Goal: Task Accomplishment & Management: Manage account settings

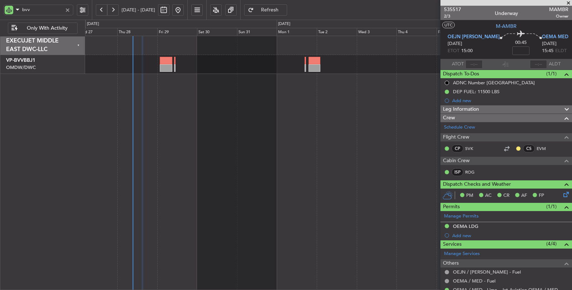
drag, startPoint x: 26, startPoint y: 15, endPoint x: 15, endPoint y: 20, distance: 11.5
click at [15, 20] on div "bvv [DATE] - [DATE] Refresh Quick Links Only With Activity" at bounding box center [286, 10] width 572 height 20
type input "aya"
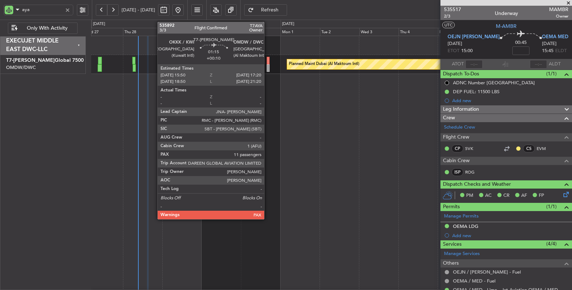
click at [268, 68] on div at bounding box center [268, 68] width 3 height 8
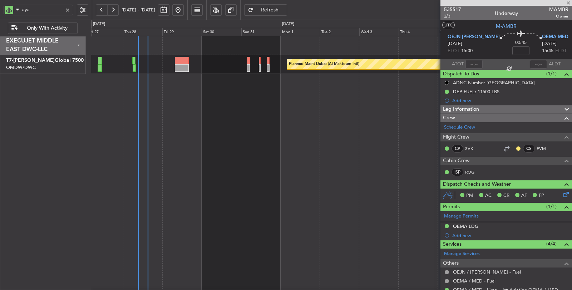
type input "+00:10"
type input "11"
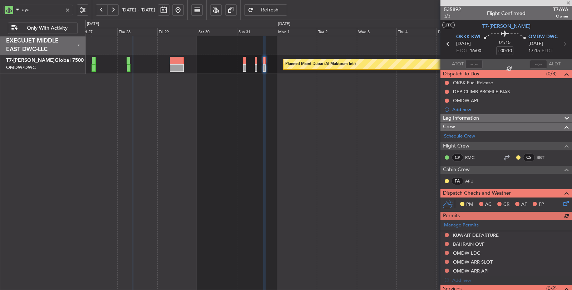
type input "aya"
click at [446, 233] on div "Manage Permits KUWAIT DEPARTURE [GEOGRAPHIC_DATA] OVF OMDW LDG OMDW ARR SLOT OM…" at bounding box center [507, 252] width 132 height 65
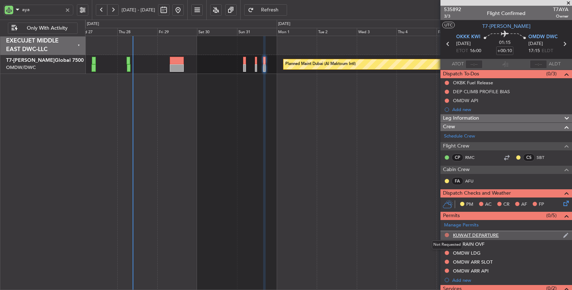
click at [446, 235] on button at bounding box center [447, 235] width 4 height 4
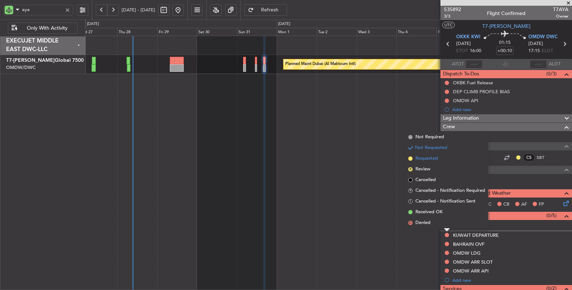
click at [423, 158] on span "Requested" at bounding box center [427, 158] width 23 height 7
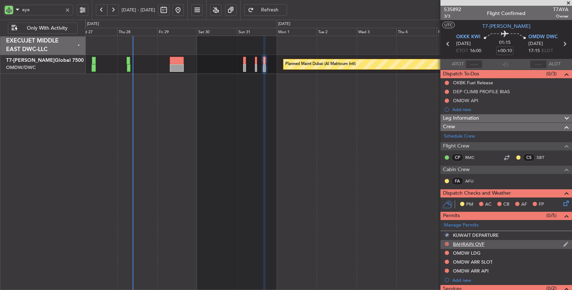
click at [447, 242] on button at bounding box center [447, 244] width 4 height 4
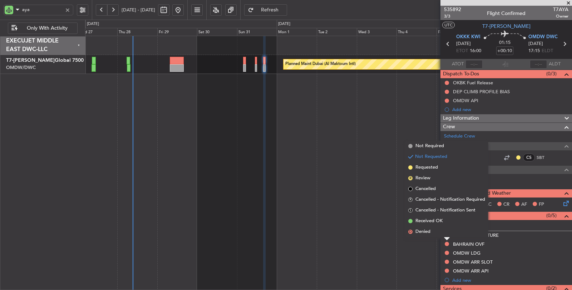
click at [415, 250] on div "Planned Maint Dubai (Al Maktoum Intl)" at bounding box center [329, 163] width 488 height 255
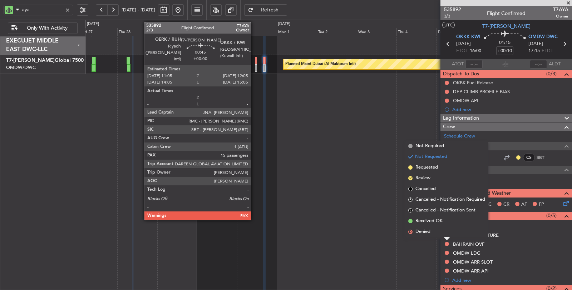
click at [255, 70] on div at bounding box center [256, 68] width 2 height 8
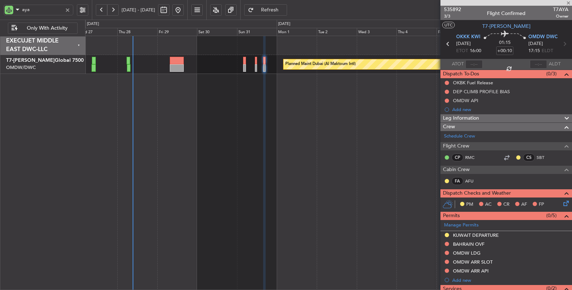
type input "15"
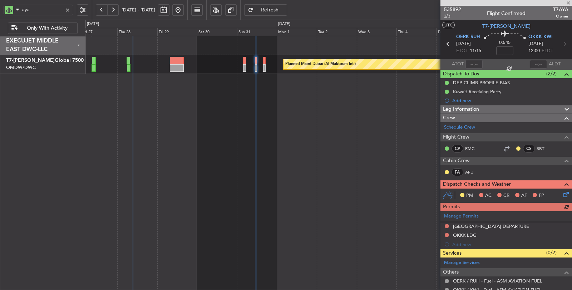
click at [446, 225] on div "Manage Permits [GEOGRAPHIC_DATA] DEPARTURE OKKK LDG Add new" at bounding box center [507, 230] width 132 height 38
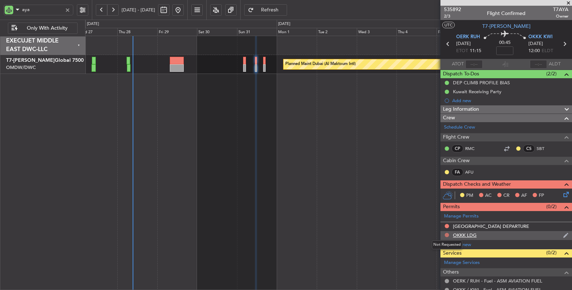
click at [447, 233] on button at bounding box center [447, 235] width 4 height 4
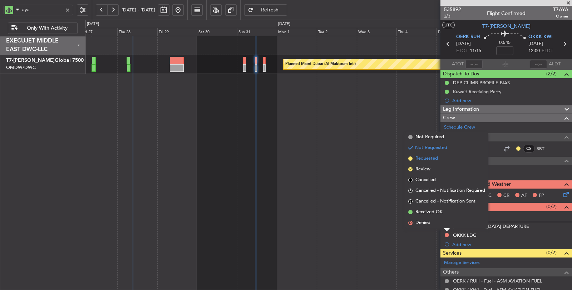
click at [421, 162] on span "Requested" at bounding box center [427, 158] width 23 height 7
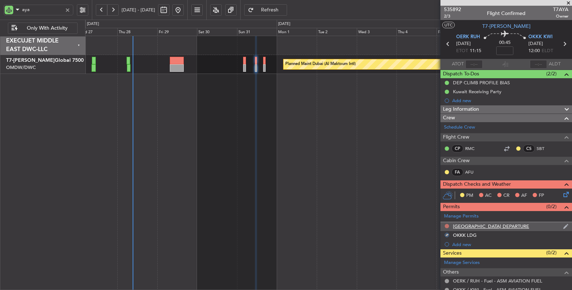
click at [446, 224] on button at bounding box center [447, 226] width 4 height 4
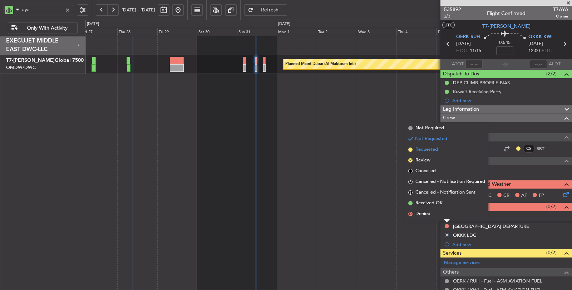
click at [417, 151] on span "Requested" at bounding box center [427, 149] width 23 height 7
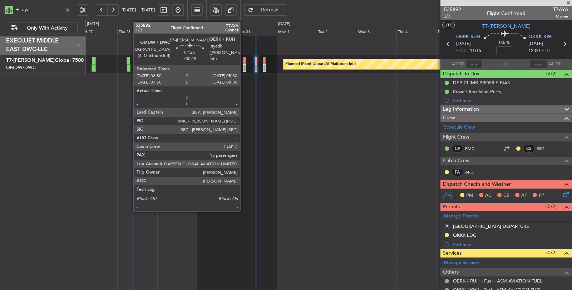
click at [244, 68] on div at bounding box center [244, 68] width 3 height 8
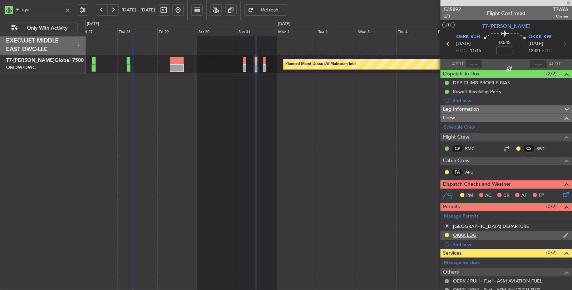
type input "+00:15"
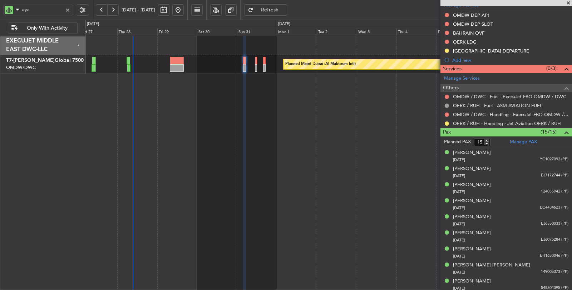
scroll to position [199, 0]
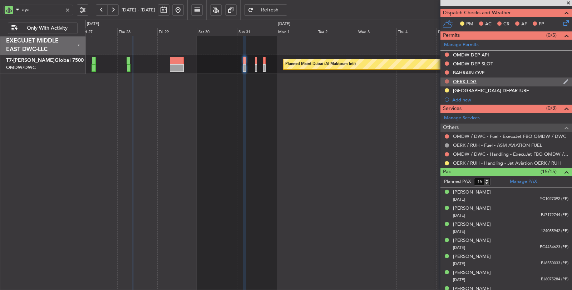
click at [446, 79] on button at bounding box center [447, 81] width 4 height 4
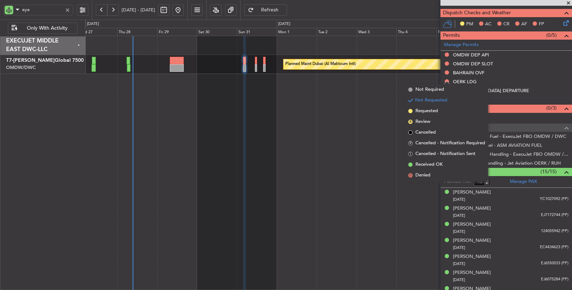
click at [381, 93] on div "Planned Maint Dubai (Al Maktoum Intl)" at bounding box center [329, 163] width 488 height 255
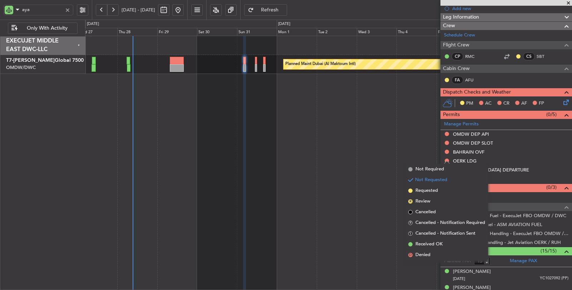
scroll to position [0, 0]
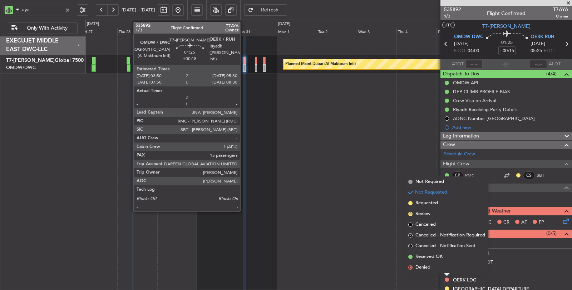
click at [244, 67] on div at bounding box center [244, 68] width 3 height 8
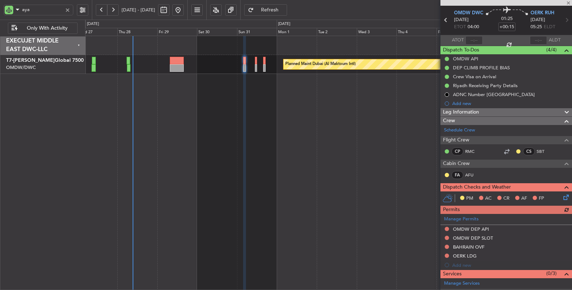
scroll to position [79, 0]
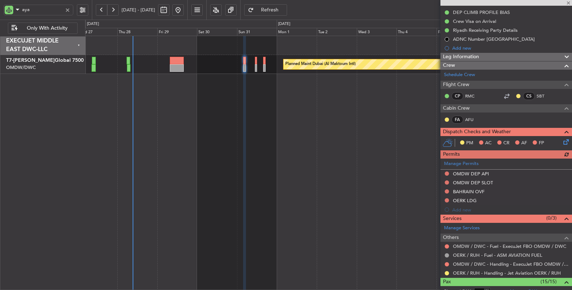
click at [447, 198] on div "Manage Permits OMDW DEP API OMDW DEP SLOT [GEOGRAPHIC_DATA] OVF OERK LDG Add new" at bounding box center [507, 187] width 132 height 56
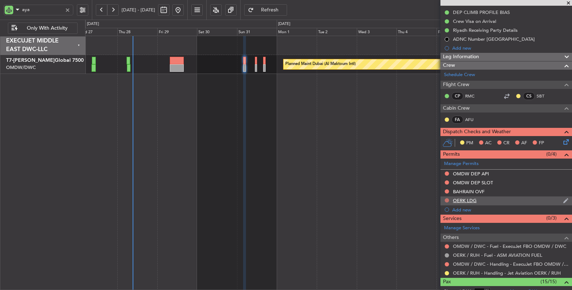
click at [447, 199] on button at bounding box center [447, 201] width 4 height 4
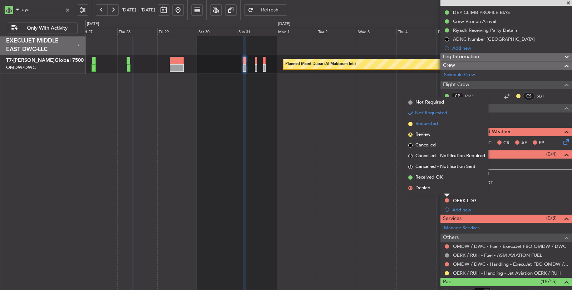
click at [425, 126] on span "Requested" at bounding box center [427, 124] width 23 height 7
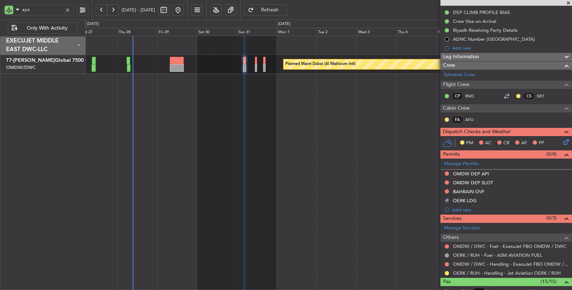
click at [332, 140] on div "Planned Maint Dubai (Al Maktoum Intl)" at bounding box center [329, 163] width 488 height 255
click at [67, 9] on div at bounding box center [68, 10] width 8 height 8
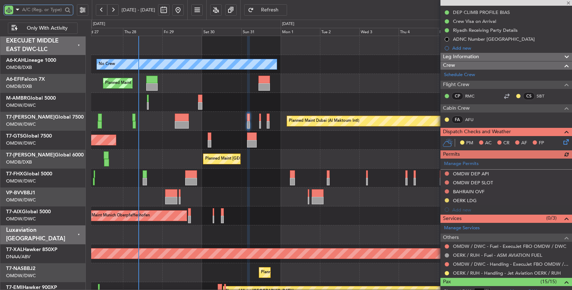
click at [188, 123] on div "Planned Maint Dubai (Al Maktoum Intl)" at bounding box center [331, 121] width 481 height 19
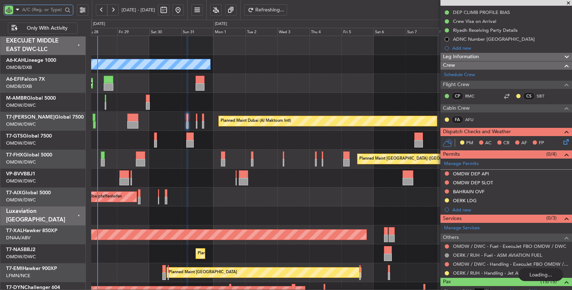
click at [200, 174] on div at bounding box center [331, 178] width 481 height 19
click at [280, 197] on div "Unplanned Maint Munich Oberpfaffenhofen" at bounding box center [331, 197] width 481 height 19
click at [265, 196] on div "Unplanned Maint Munich Oberpfaffenhofen" at bounding box center [331, 197] width 481 height 19
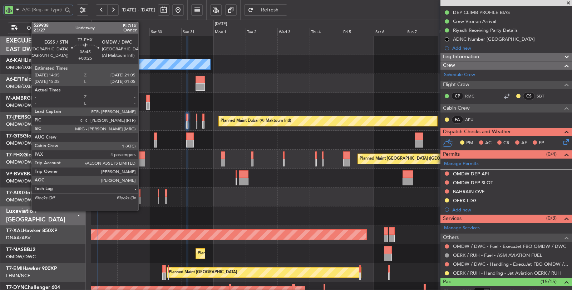
click at [142, 160] on div at bounding box center [141, 163] width 10 height 8
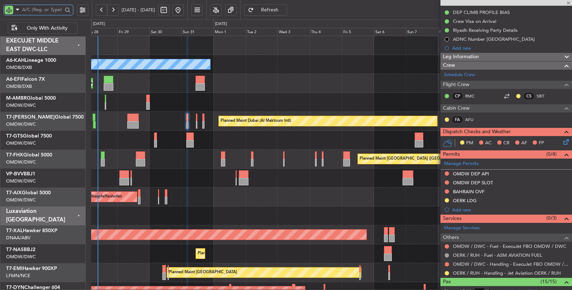
type input "+00:25"
type input "4"
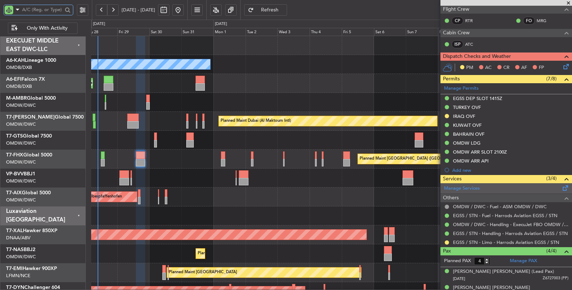
scroll to position [158, 0]
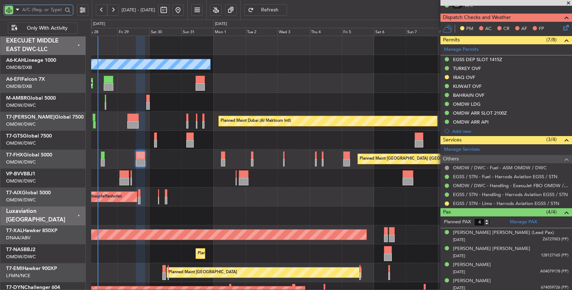
click at [339, 204] on div "Unplanned Maint Munich Oberpfaffenhofen" at bounding box center [331, 197] width 481 height 19
click at [390, 81] on div "Planned Maint [GEOGRAPHIC_DATA] ([GEOGRAPHIC_DATA] Intl) AOG Maint [GEOGRAPHIC_…" at bounding box center [331, 83] width 481 height 19
click at [244, 208] on div at bounding box center [331, 216] width 481 height 19
click at [338, 50] on div at bounding box center [331, 45] width 481 height 19
